Goal: Task Accomplishment & Management: Manage account settings

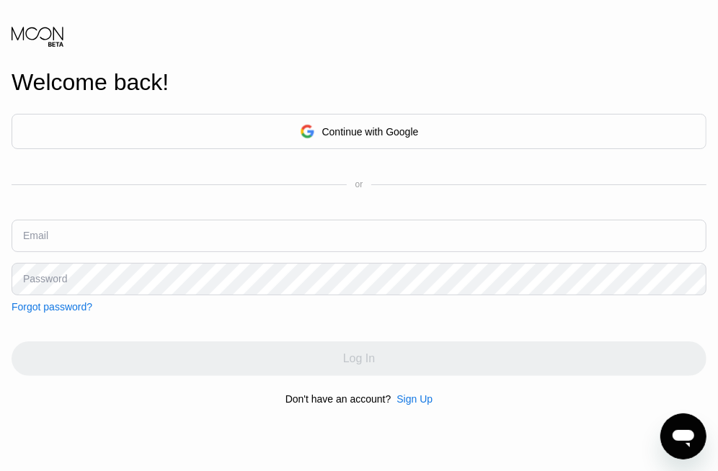
click at [174, 231] on input "text" at bounding box center [359, 236] width 695 height 32
paste input "[EMAIL_ADDRESS][DOMAIN_NAME]"
type input "[EMAIL_ADDRESS][DOMAIN_NAME]"
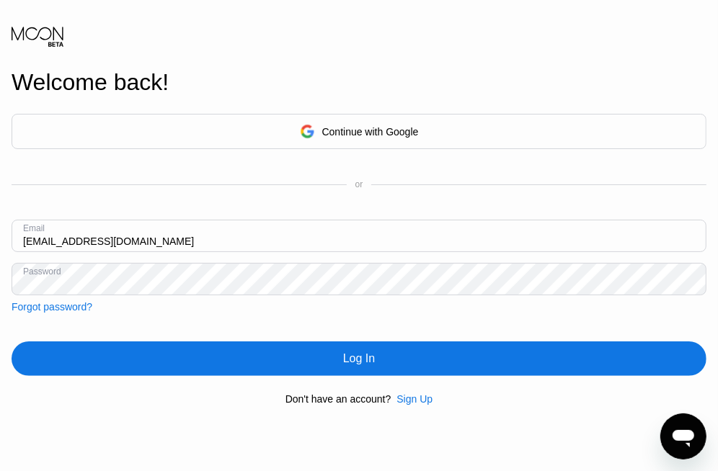
click at [293, 367] on div "Log In" at bounding box center [359, 359] width 695 height 35
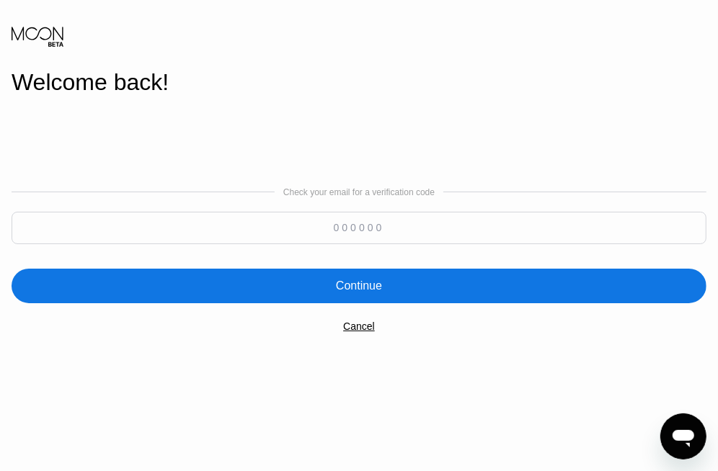
click at [485, 234] on input at bounding box center [359, 228] width 695 height 32
type input "473288"
click at [540, 293] on div "Continue" at bounding box center [359, 286] width 695 height 35
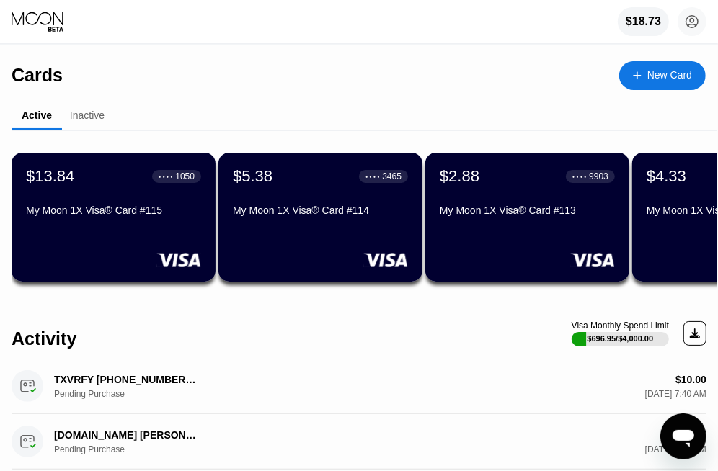
click at [87, 213] on div "My Moon 1X Visa® Card #115" at bounding box center [113, 211] width 175 height 12
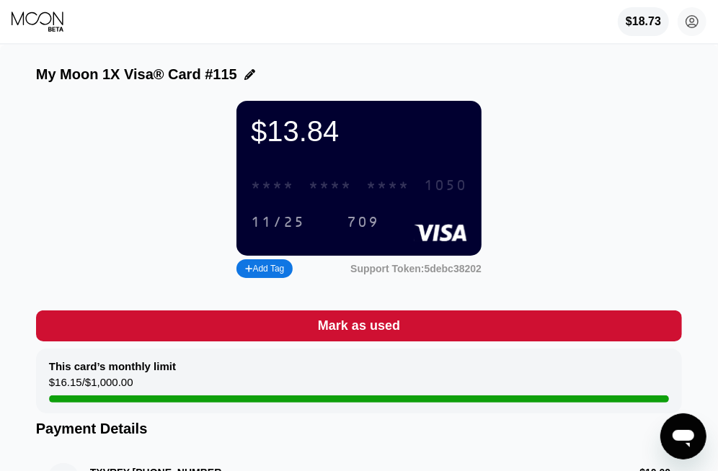
click at [270, 182] on div "* * * *" at bounding box center [272, 186] width 43 height 17
click at [329, 192] on div "6500" at bounding box center [329, 186] width 43 height 17
